Goal: Find specific page/section: Find specific page/section

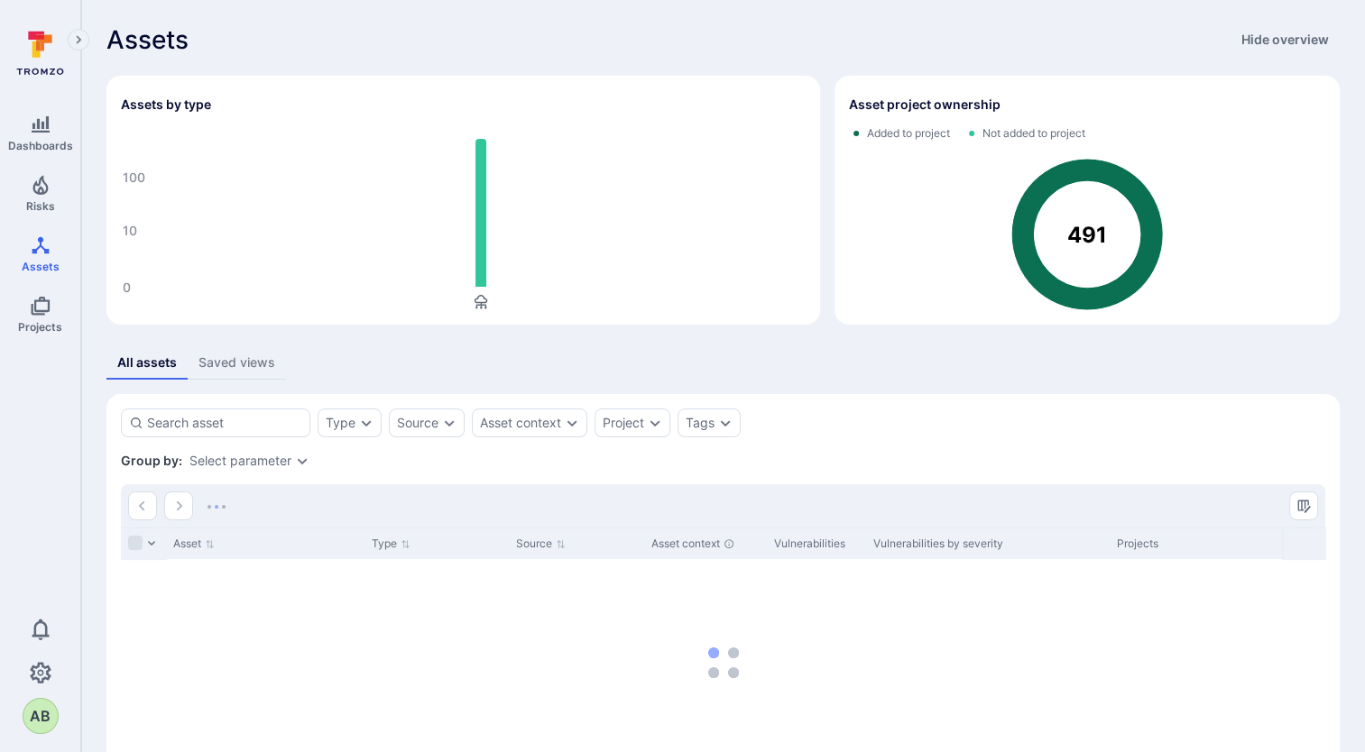
click at [545, 671] on div "Asset Type Source Asset context Vulnerabilities Vulnerabilities by severity Pro…" at bounding box center [723, 663] width 1204 height 271
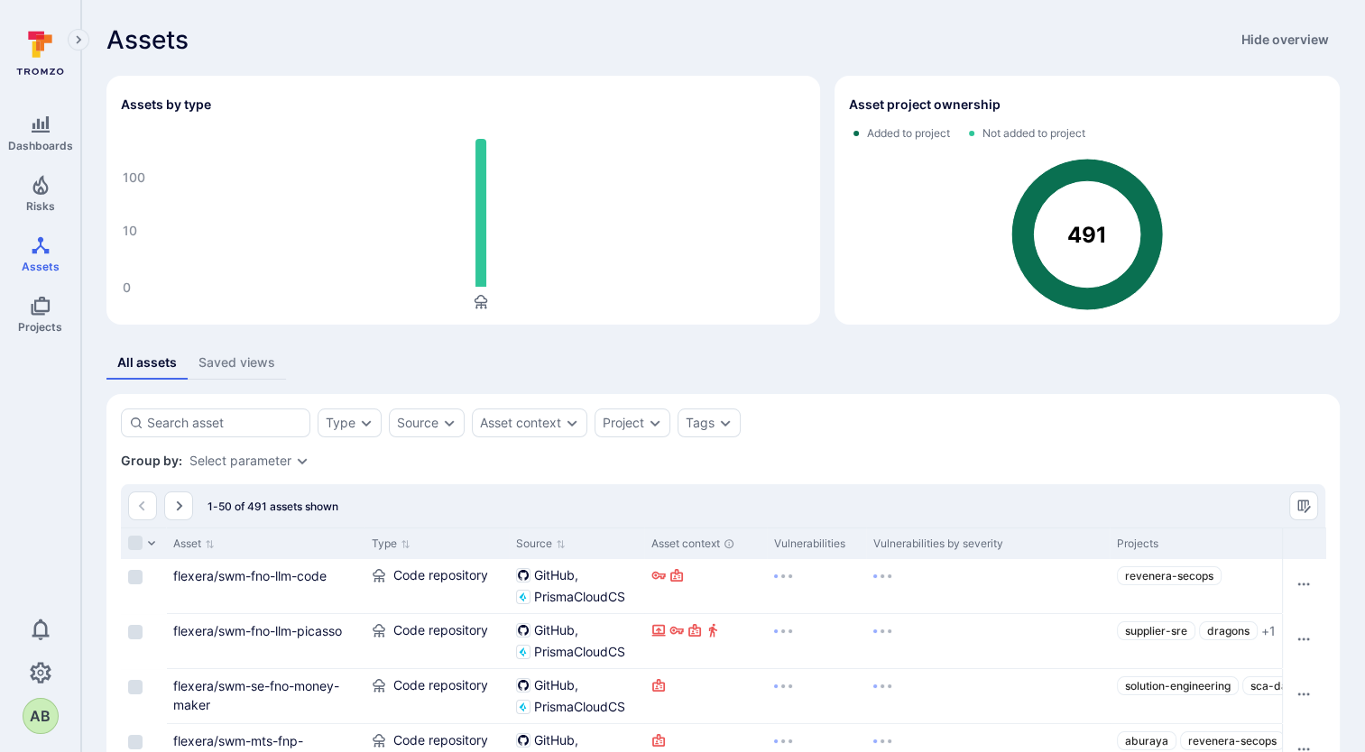
click at [133, 309] on rect "Assets overview" at bounding box center [463, 220] width 685 height 180
click at [479, 233] on icon "Assets overview" at bounding box center [480, 213] width 11 height 148
click at [451, 92] on section "Code repository 491 View" at bounding box center [481, 71] width 151 height 108
click at [443, 104] on button "View" at bounding box center [442, 104] width 44 height 14
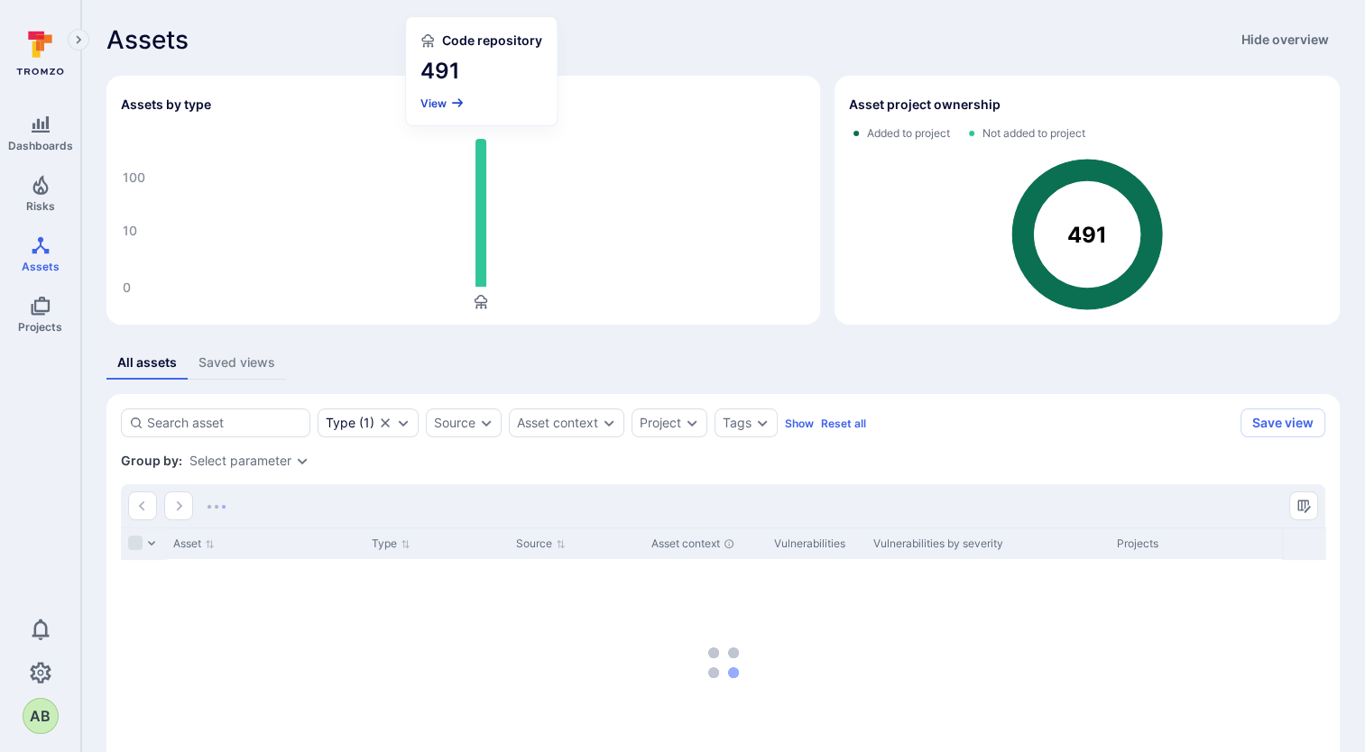
click at [432, 103] on button "View" at bounding box center [442, 104] width 44 height 14
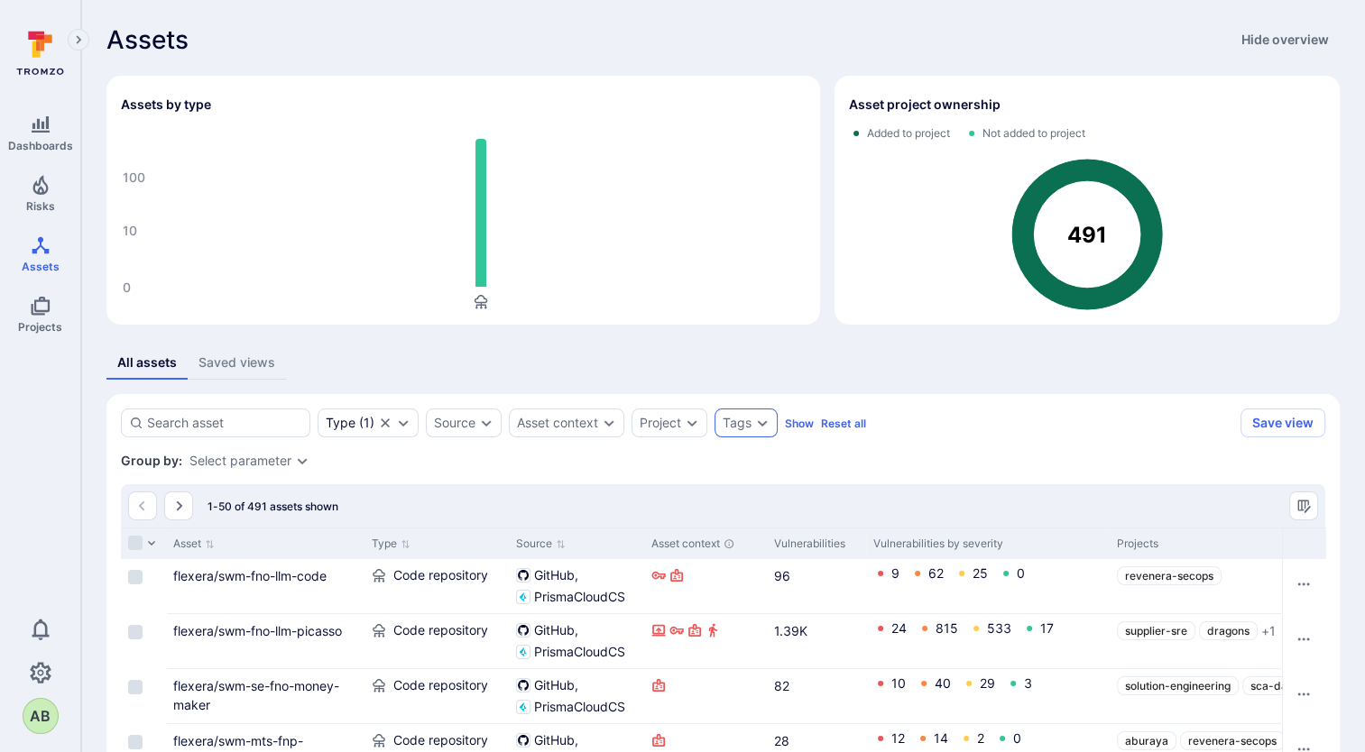
click at [726, 418] on div "Tags" at bounding box center [736, 423] width 29 height 14
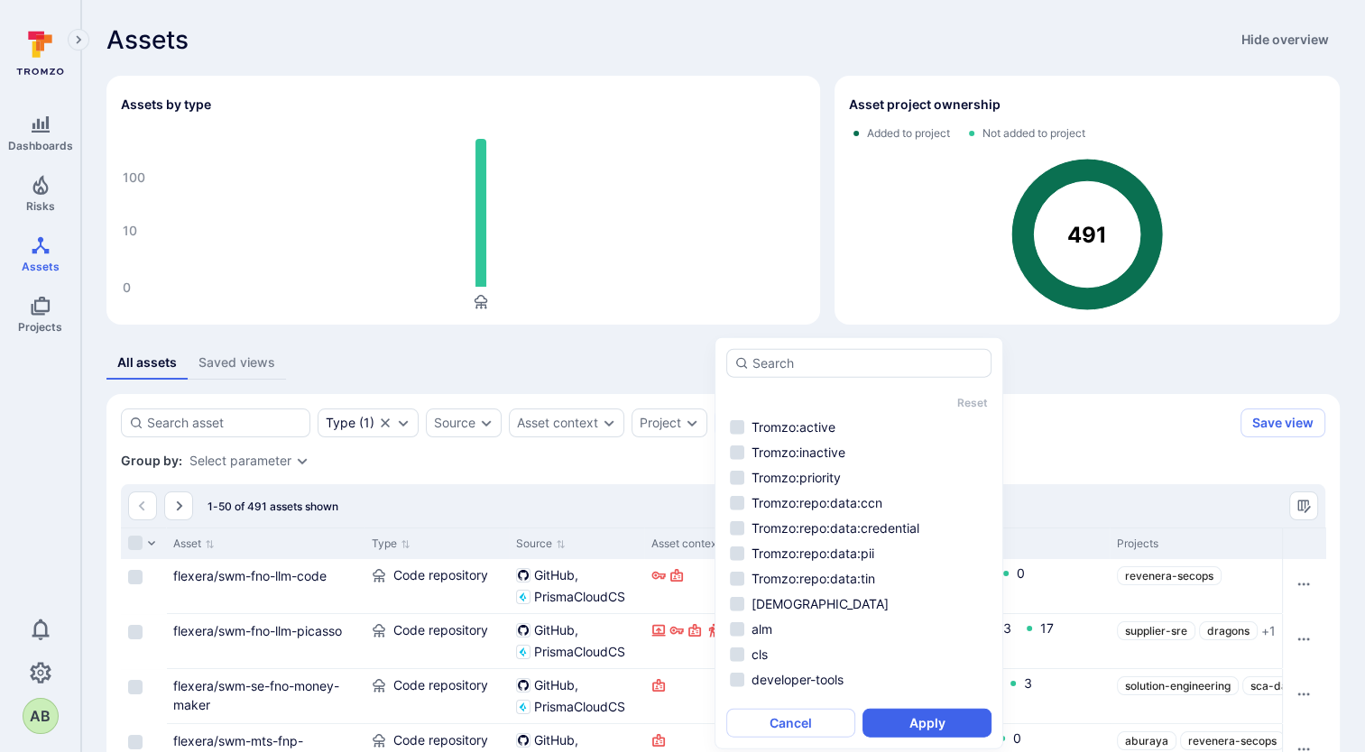
click at [808, 392] on div "Reset Tromzo:active Tromzo:inactive Tromzo:priority Tromzo:repo:data:ccn Tromzo…" at bounding box center [858, 543] width 265 height 309
click at [845, 368] on input "autocomplete options" at bounding box center [867, 363] width 231 height 18
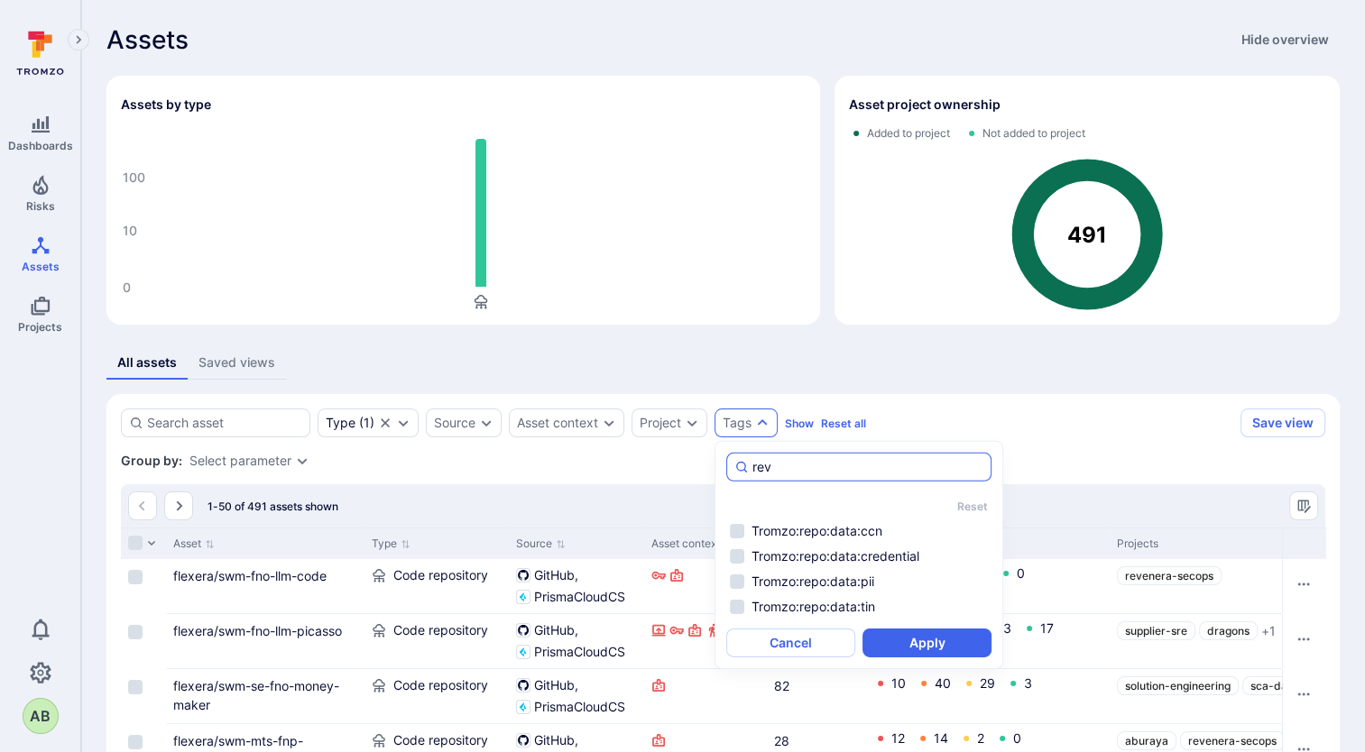
type input "reve"
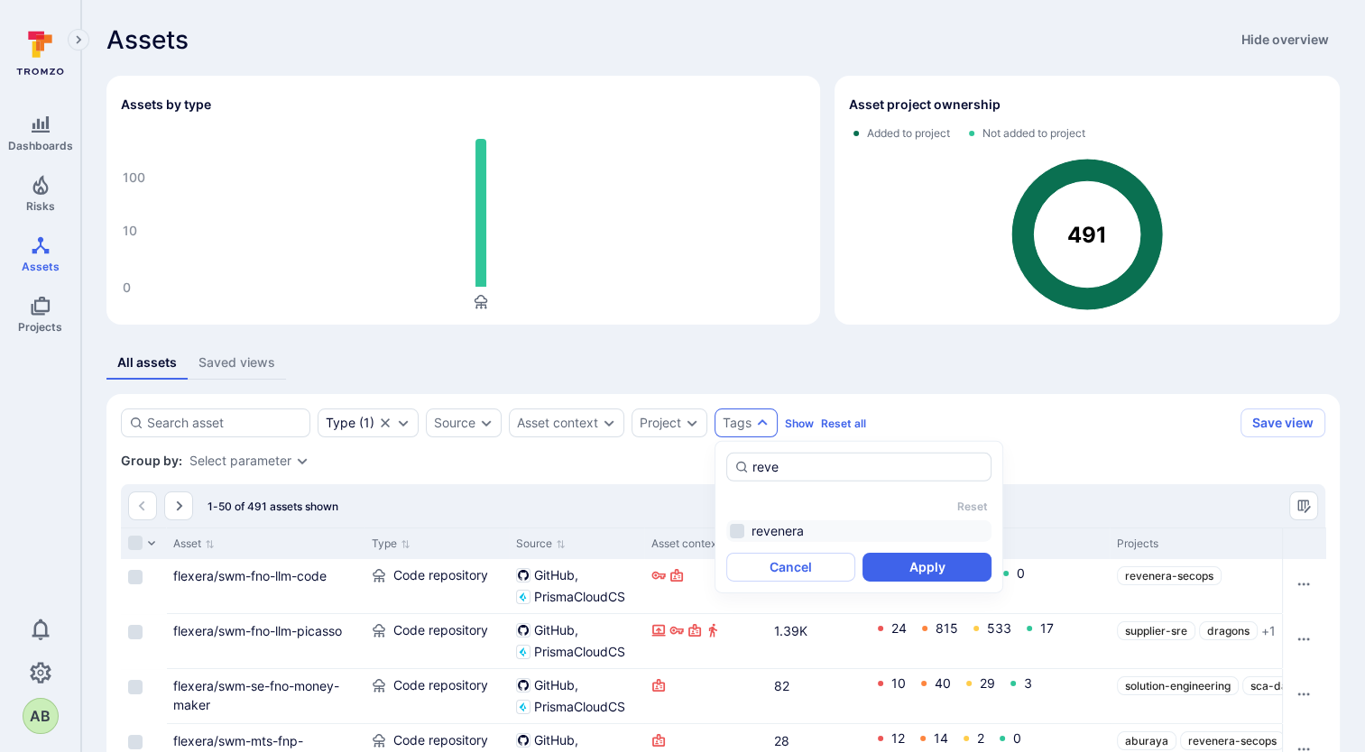
click at [745, 539] on li "revenera" at bounding box center [858, 531] width 265 height 22
click at [960, 568] on button "Apply" at bounding box center [926, 567] width 129 height 29
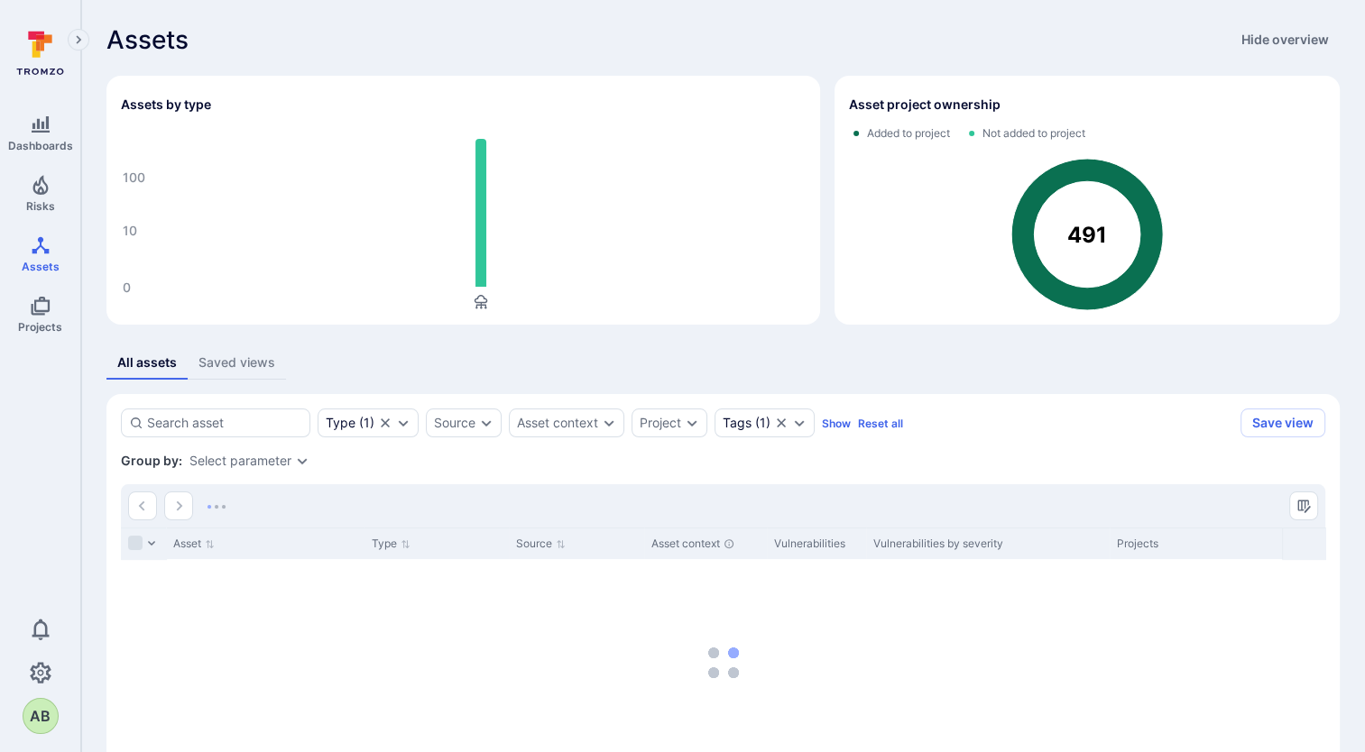
scroll to position [121, 0]
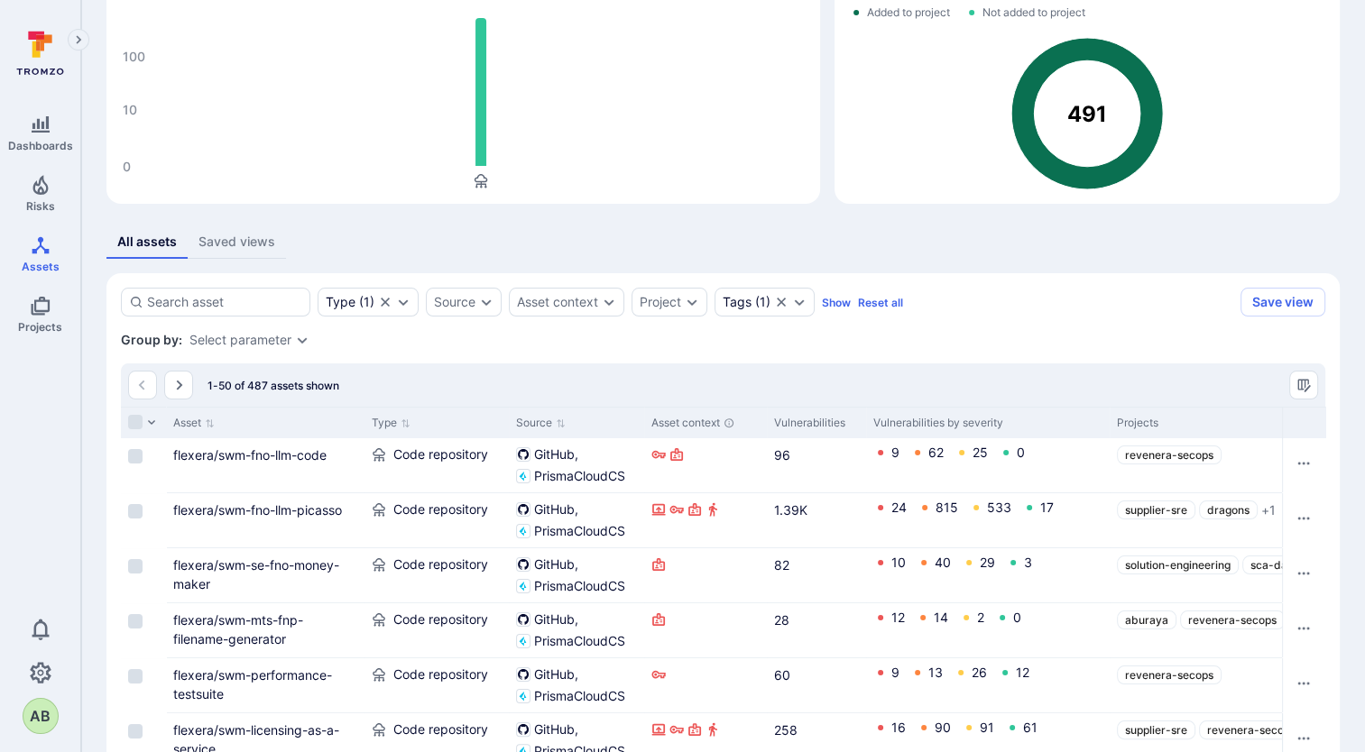
click at [54, 438] on div "Dashboards Risks Assets Projects 0 AB" at bounding box center [40, 378] width 80 height 713
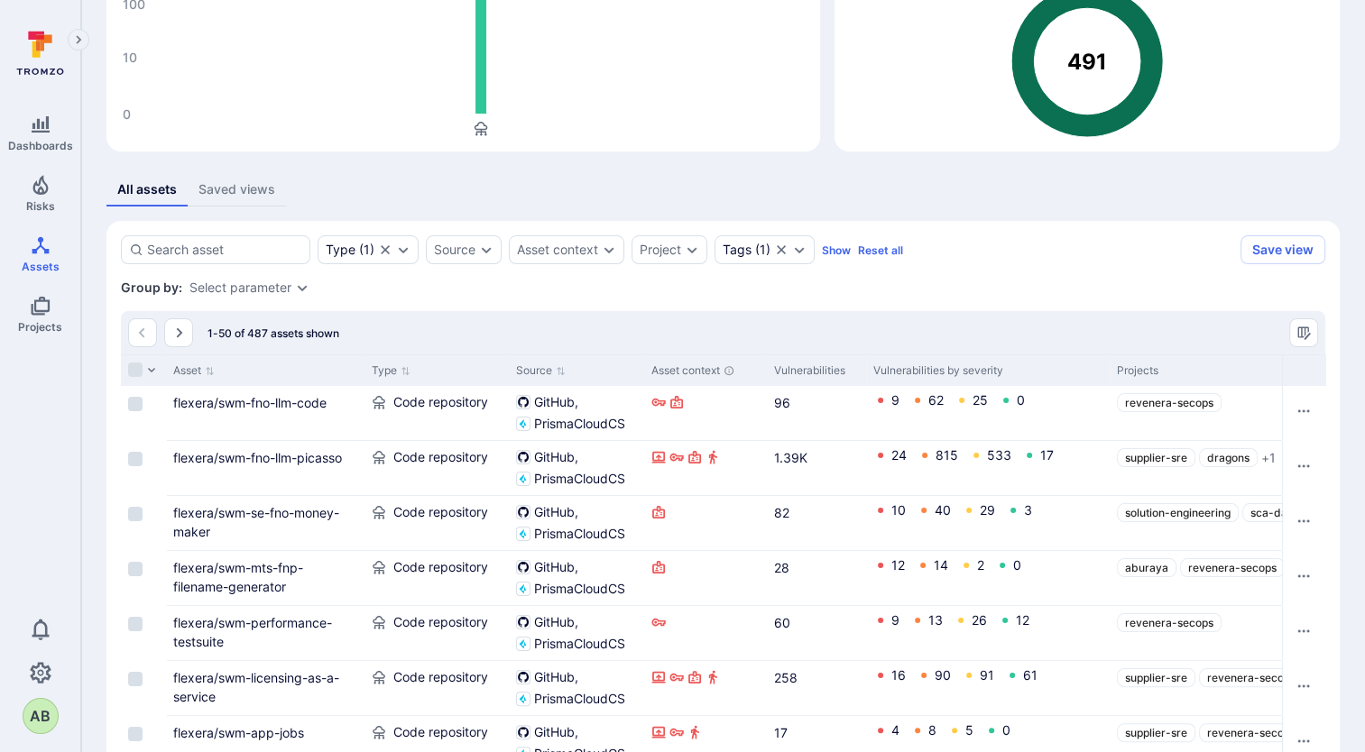
scroll to position [0, 0]
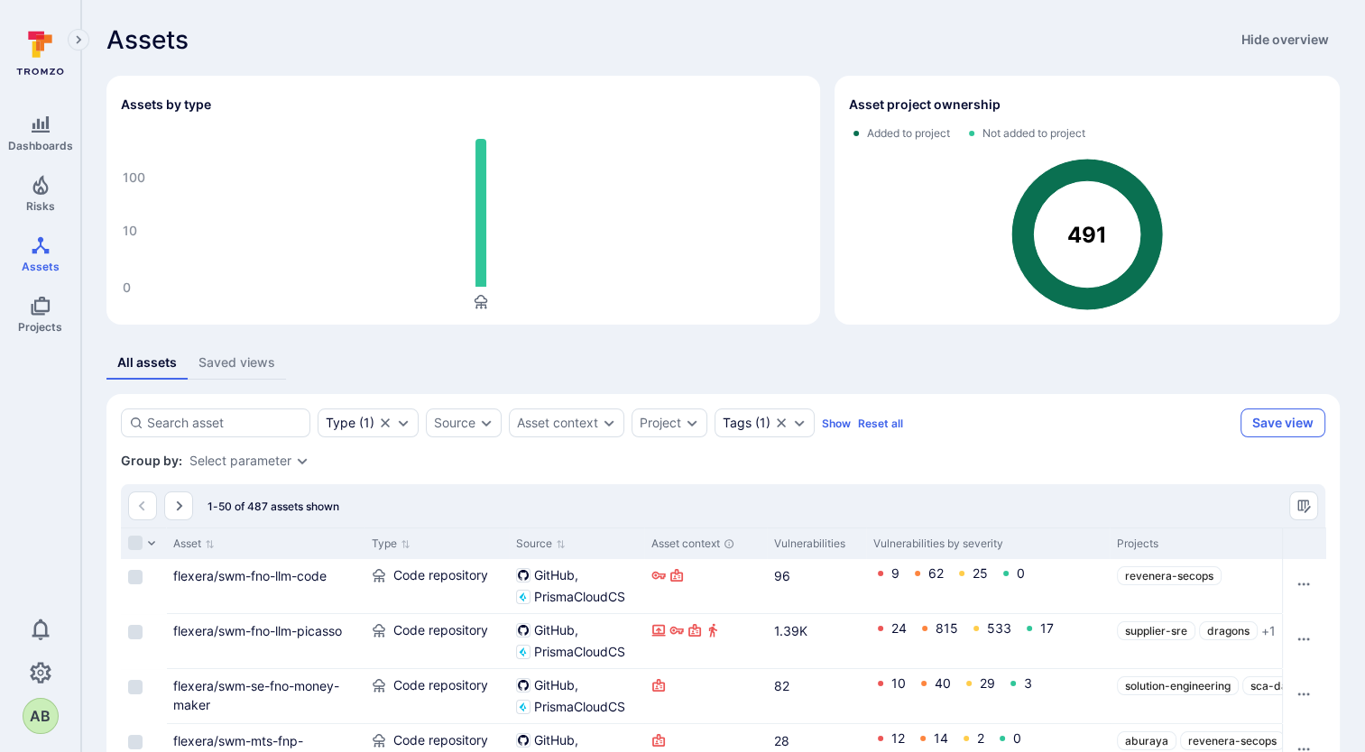
click at [1300, 431] on button "Save view" at bounding box center [1282, 423] width 85 height 29
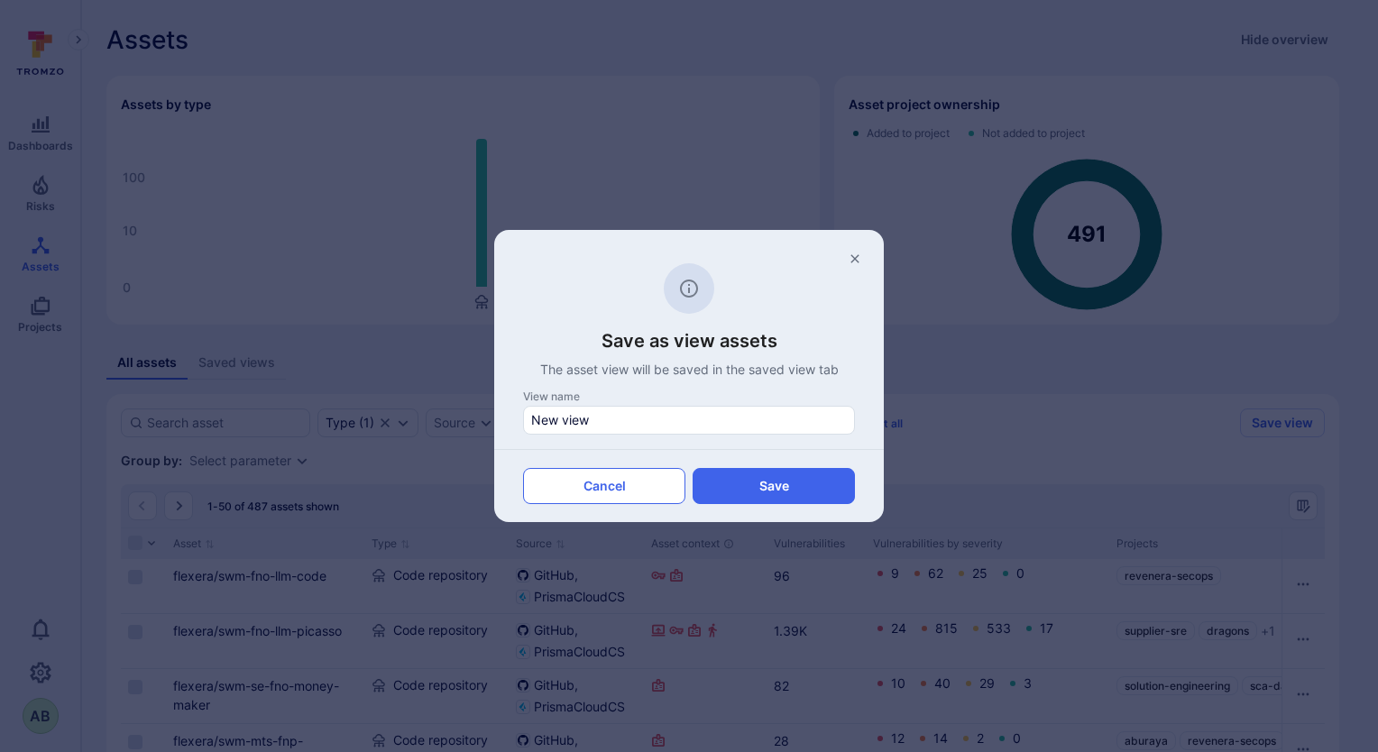
click at [610, 492] on button "Cancel" at bounding box center [604, 486] width 162 height 36
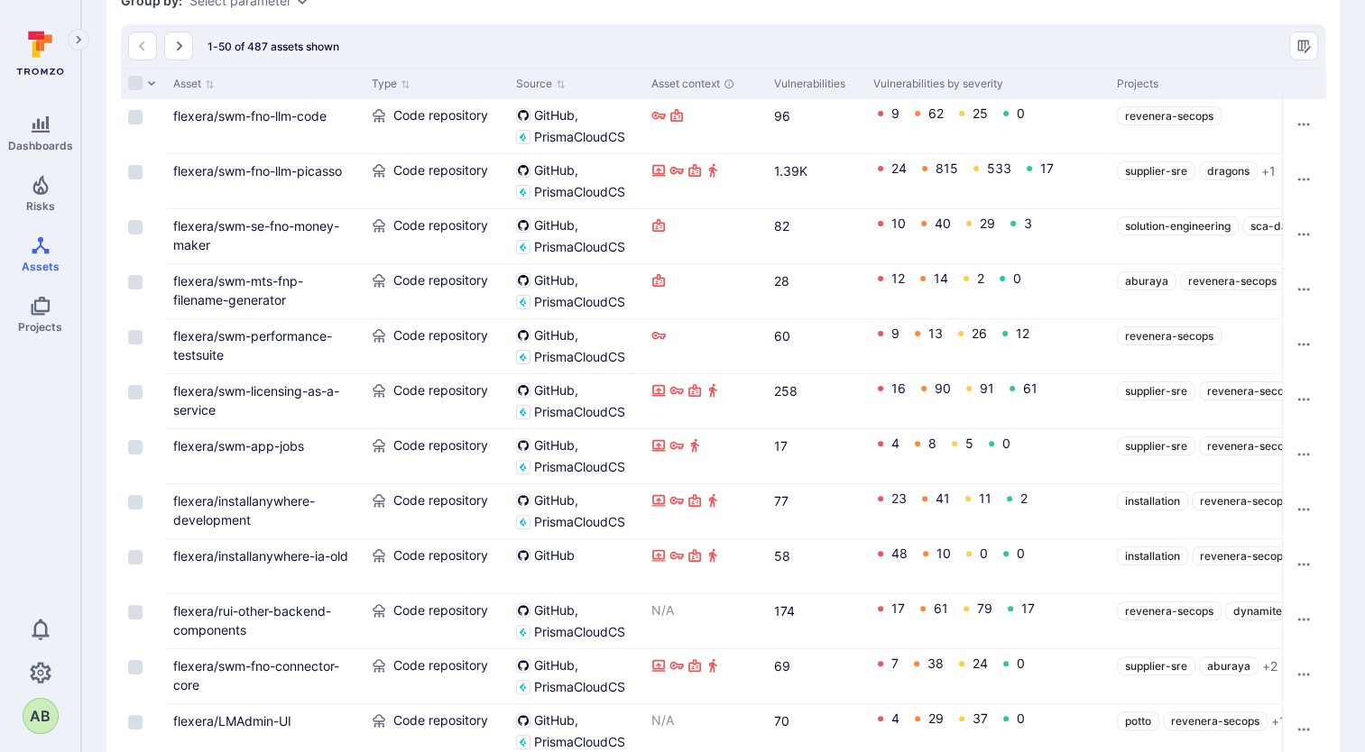
scroll to position [482, 0]
